Goal: Navigation & Orientation: Find specific page/section

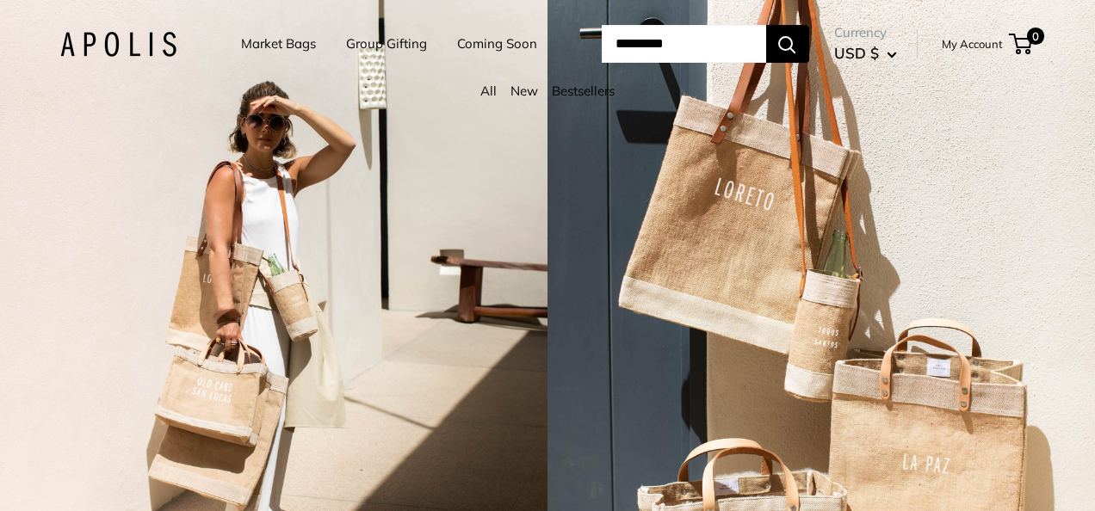
click at [492, 88] on link "All" at bounding box center [488, 91] width 16 height 16
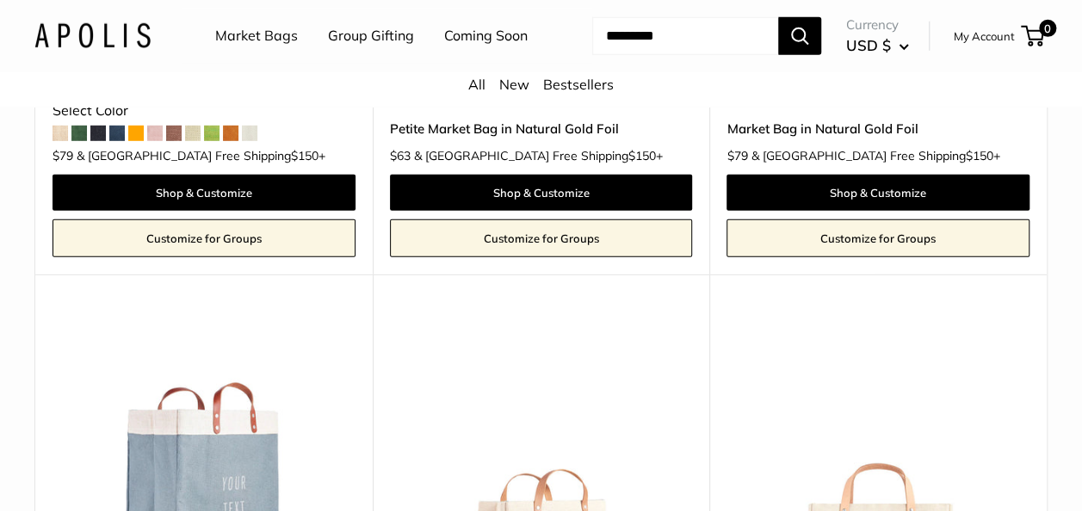
scroll to position [6113, 0]
